Goal: Find specific page/section: Find specific page/section

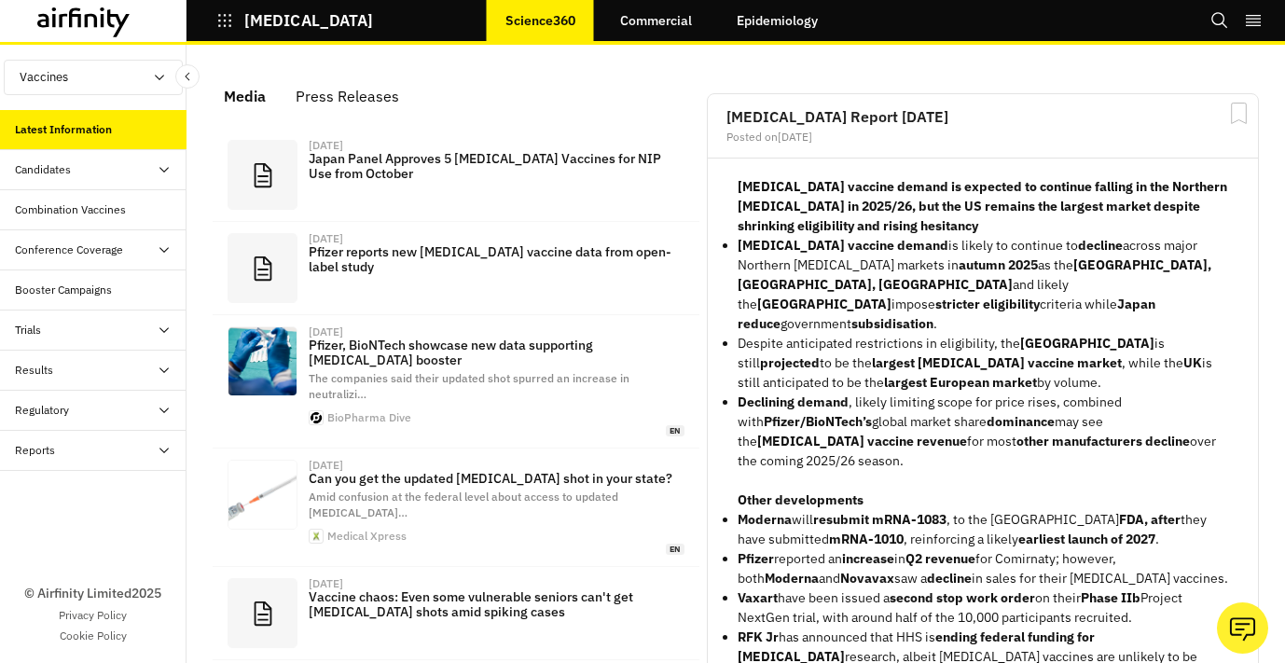
scroll to position [1298, 559]
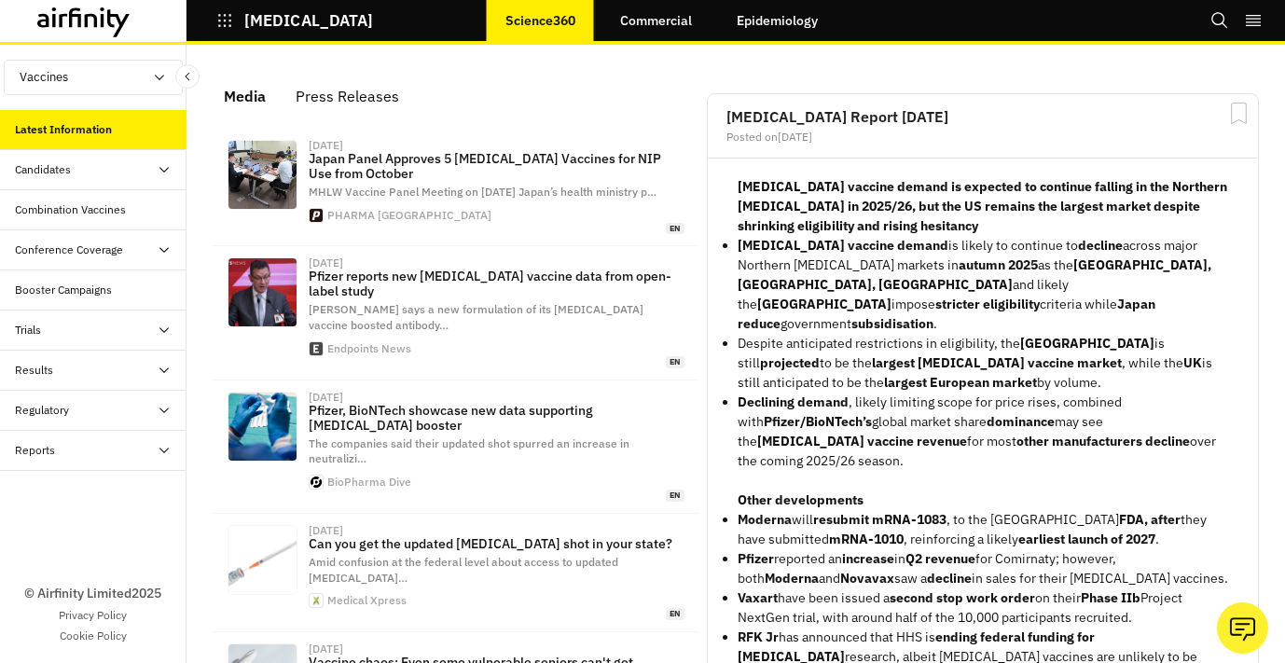
click at [239, 16] on button "[MEDICAL_DATA]" at bounding box center [294, 21] width 157 height 32
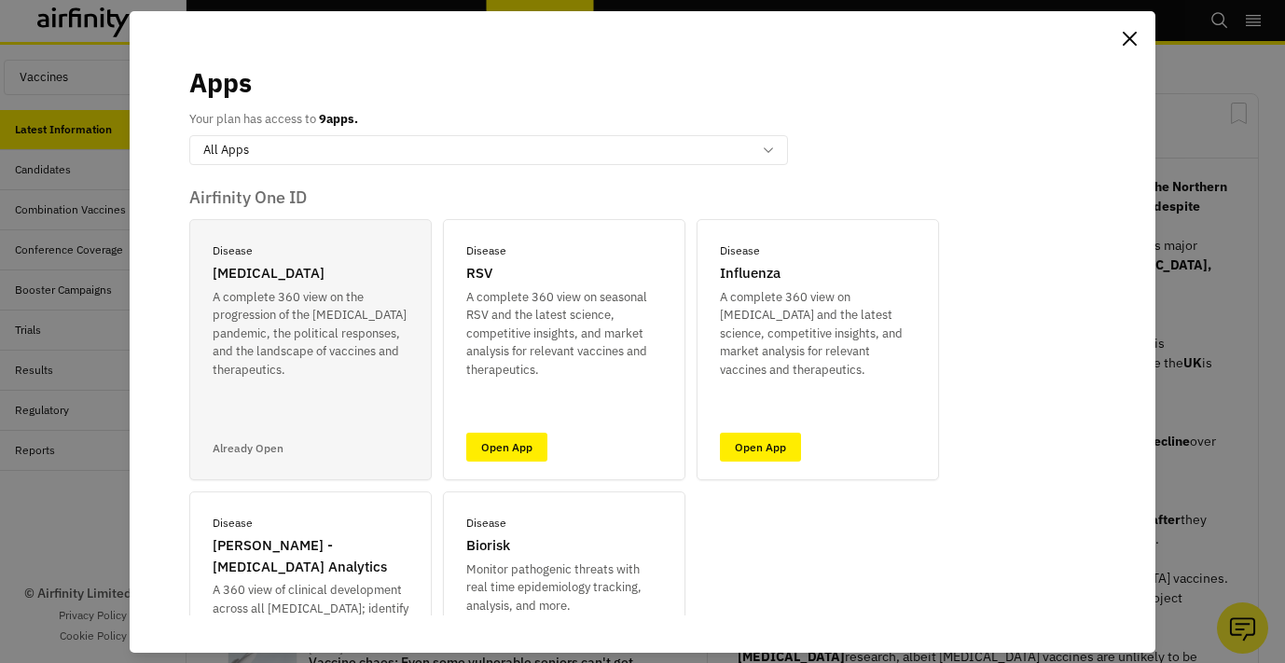
scroll to position [230, 0]
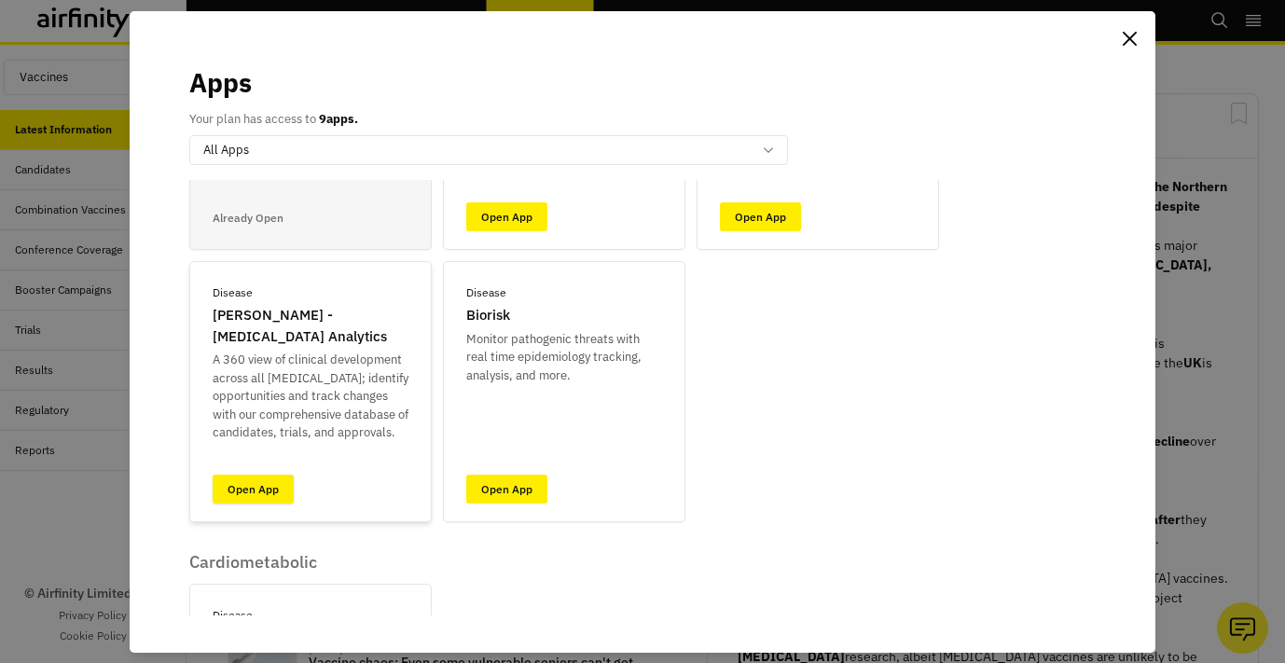
click at [258, 484] on link "Open App" at bounding box center [253, 488] width 81 height 29
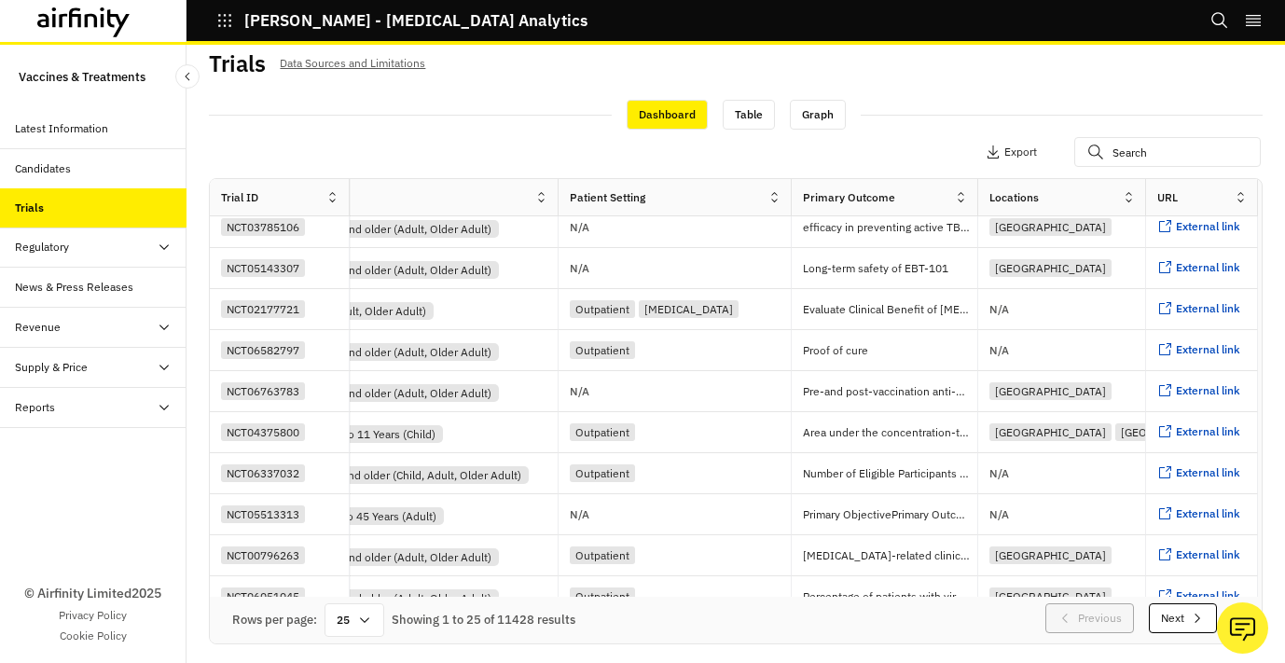
scroll to position [614, 0]
